Goal: Task Accomplishment & Management: Use online tool/utility

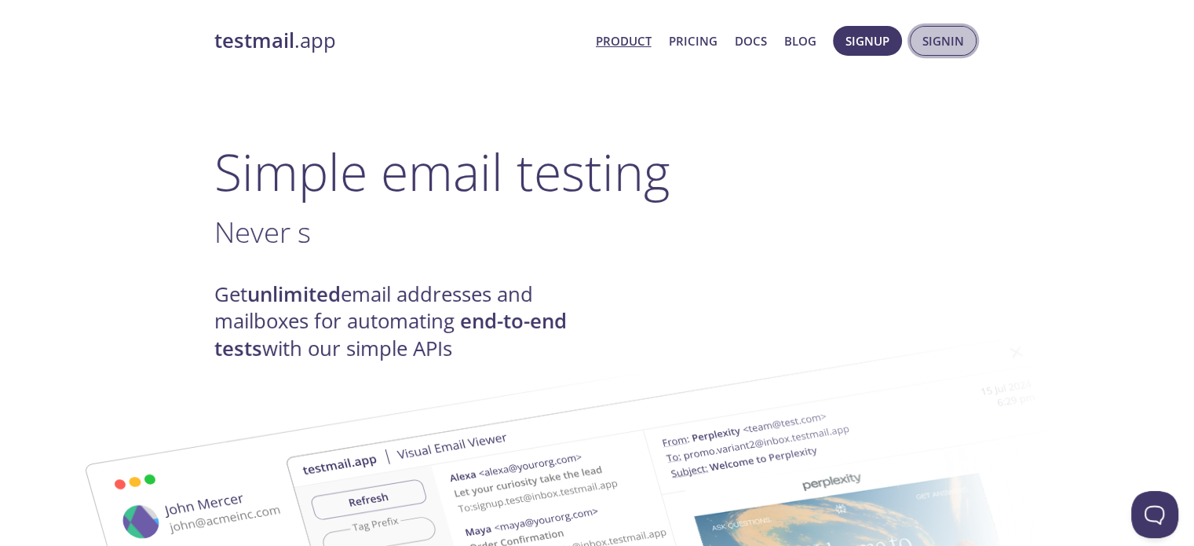
click at [930, 40] on span "Signin" at bounding box center [944, 41] width 42 height 20
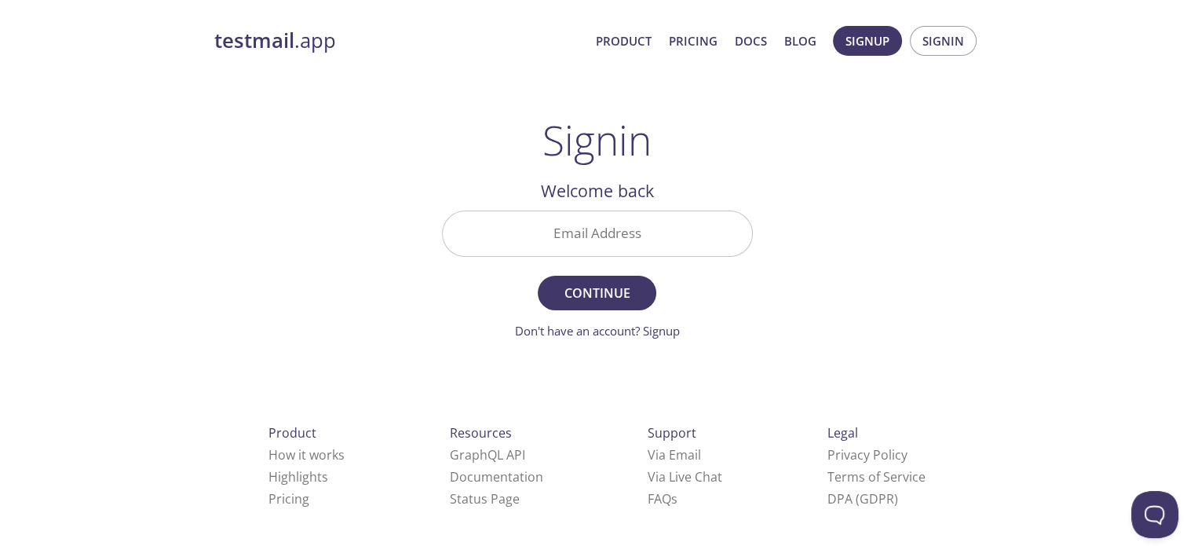
click at [688, 217] on input "Email Address" at bounding box center [597, 233] width 309 height 45
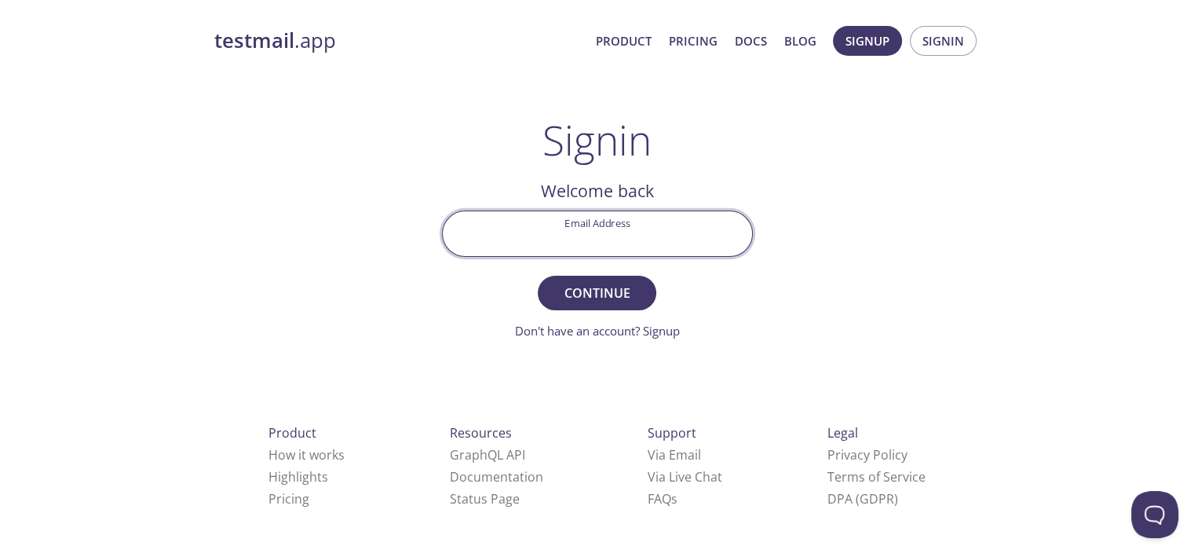
type input "[EMAIL_ADDRESS][DOMAIN_NAME]"
click at [606, 291] on span "Continue" at bounding box center [596, 293] width 83 height 22
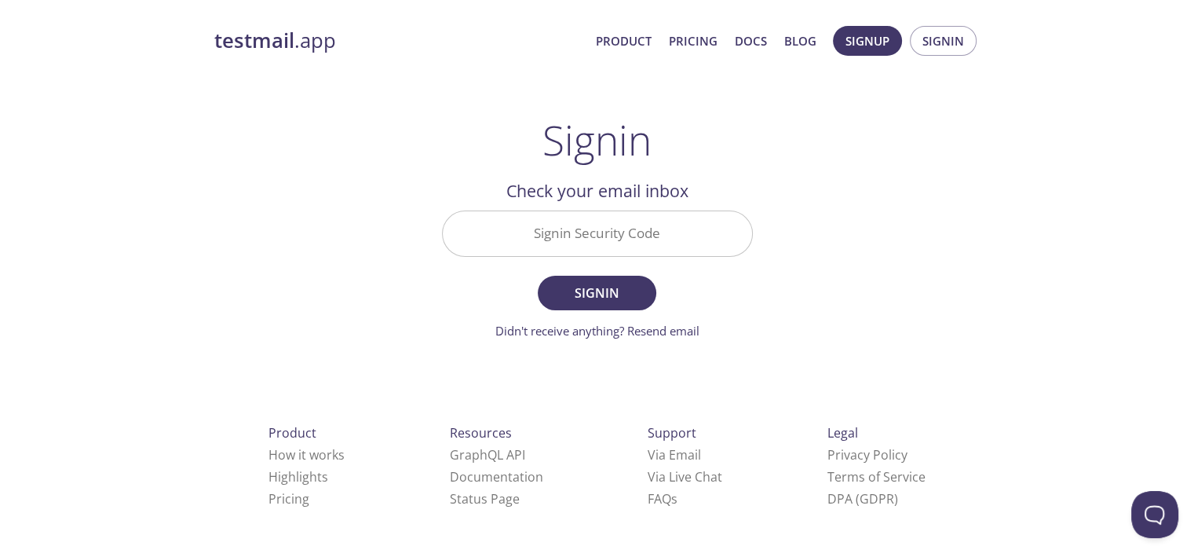
click at [525, 250] on input "Signin Security Code" at bounding box center [597, 233] width 309 height 45
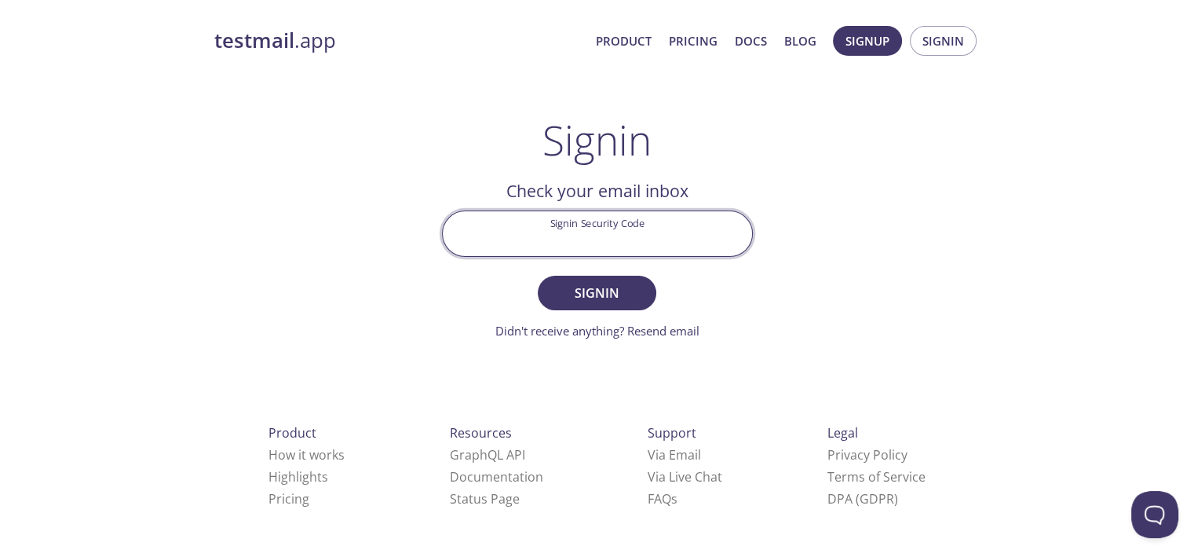
paste input "YMLRTB4"
click at [525, 250] on input "YMLRTB4" at bounding box center [597, 233] width 309 height 45
type input "YMLRTB4"
click at [538, 276] on button "Signin" at bounding box center [597, 293] width 118 height 35
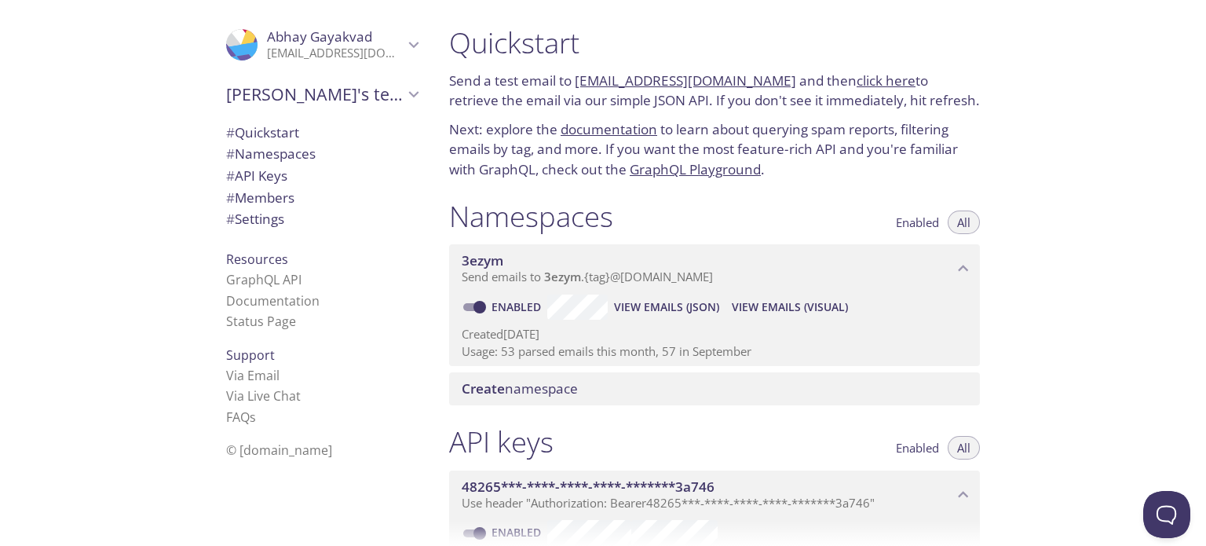
click at [572, 65] on div "Quickstart Send a test email to [EMAIL_ADDRESS][DOMAIN_NAME] and then click her…" at bounding box center [715, 103] width 556 height 174
drag, startPoint x: 574, startPoint y: 71, endPoint x: 769, endPoint y: 75, distance: 195.6
click at [769, 75] on p "Send a test email to [EMAIL_ADDRESS][DOMAIN_NAME] and then click here to retrie…" at bounding box center [714, 91] width 531 height 40
copy p "[EMAIL_ADDRESS][DOMAIN_NAME]"
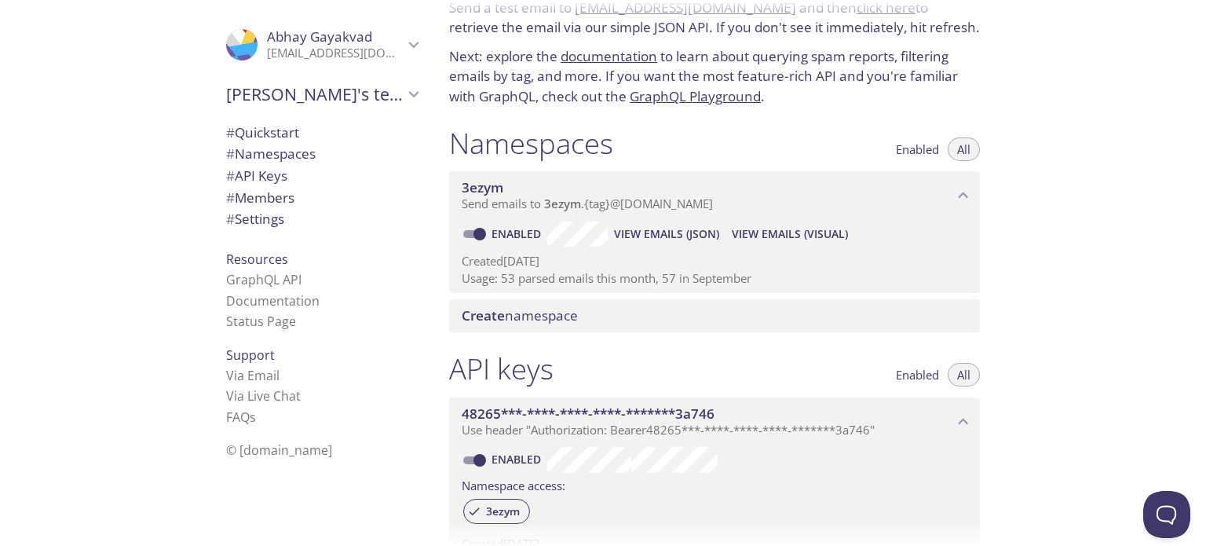
scroll to position [106, 0]
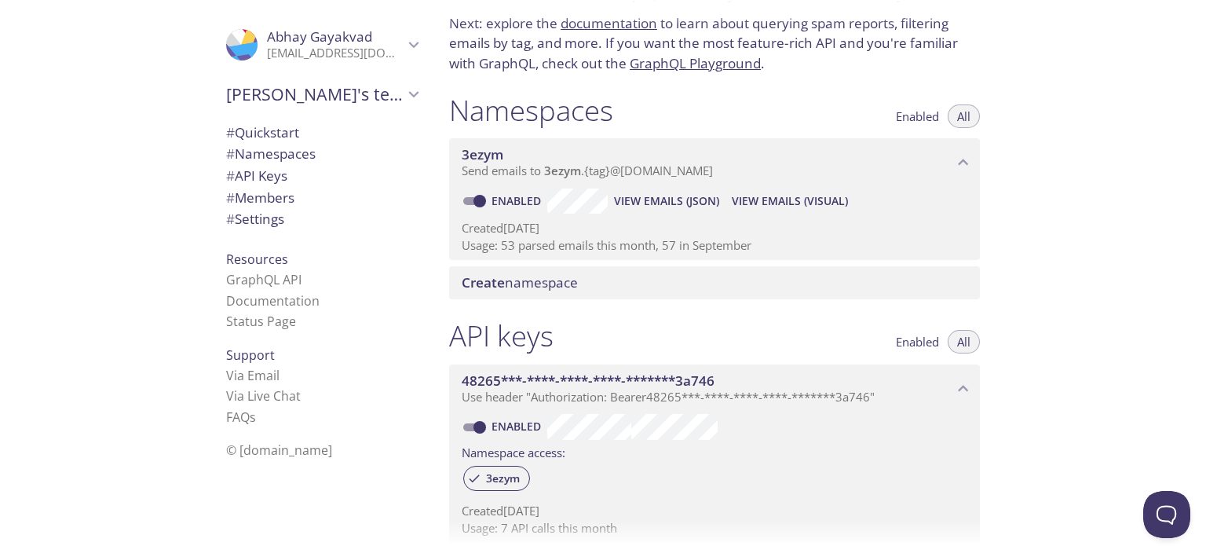
copy p "[EMAIL_ADDRESS][DOMAIN_NAME]"
